Goal: Find specific page/section: Find specific page/section

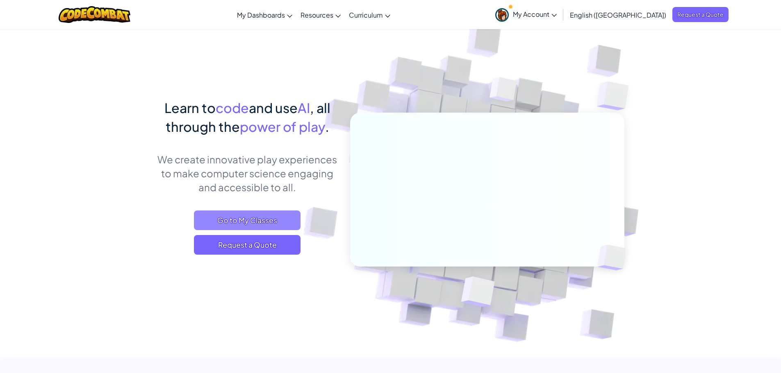
click at [243, 216] on span "Go to My Classes" at bounding box center [247, 221] width 107 height 20
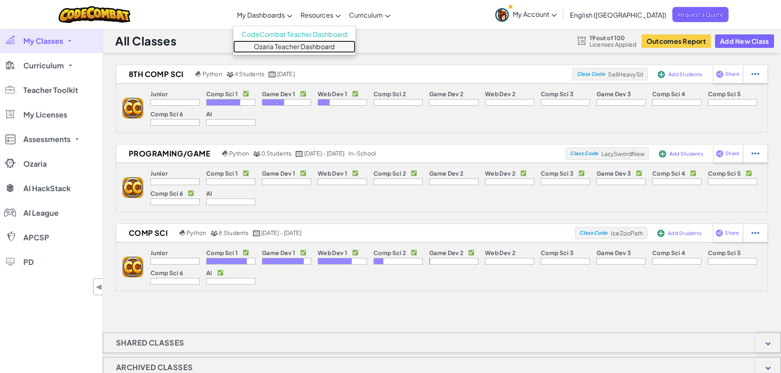
click at [298, 47] on link "Ozaria Teacher Dashboard" at bounding box center [294, 47] width 122 height 12
